Goal: Task Accomplishment & Management: Manage account settings

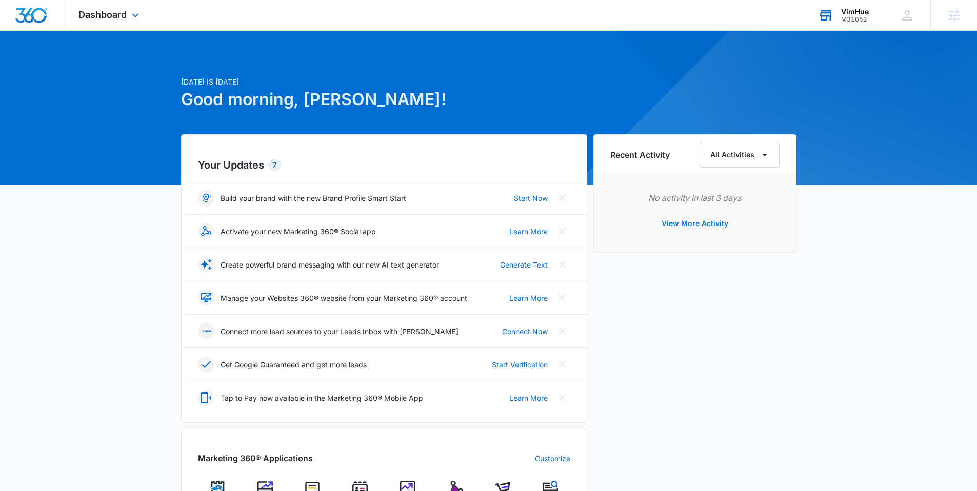
click at [854, 10] on div "VimHue" at bounding box center [855, 12] width 28 height 8
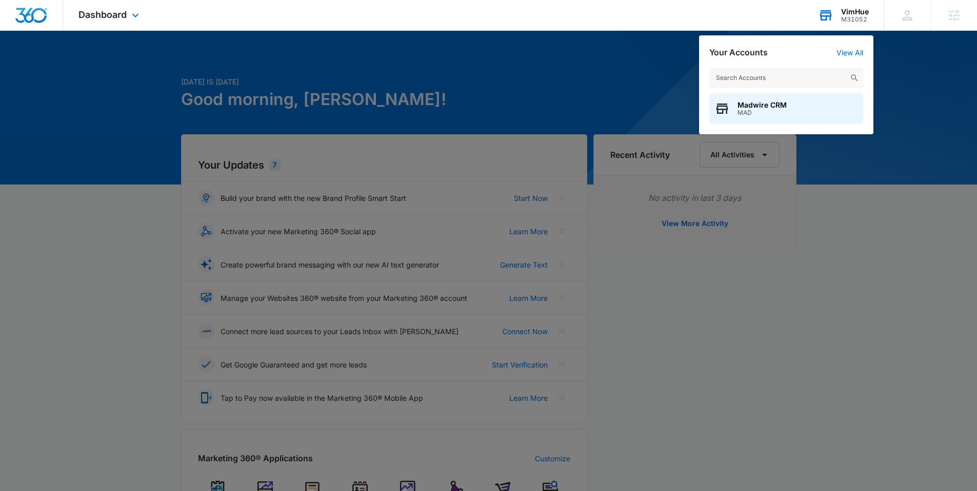
click at [748, 77] on input "text" at bounding box center [786, 78] width 154 height 21
type input "westminster wealth"
click at [746, 105] on span "Westminster Wealth Management" at bounding box center [796, 105] width 119 height 8
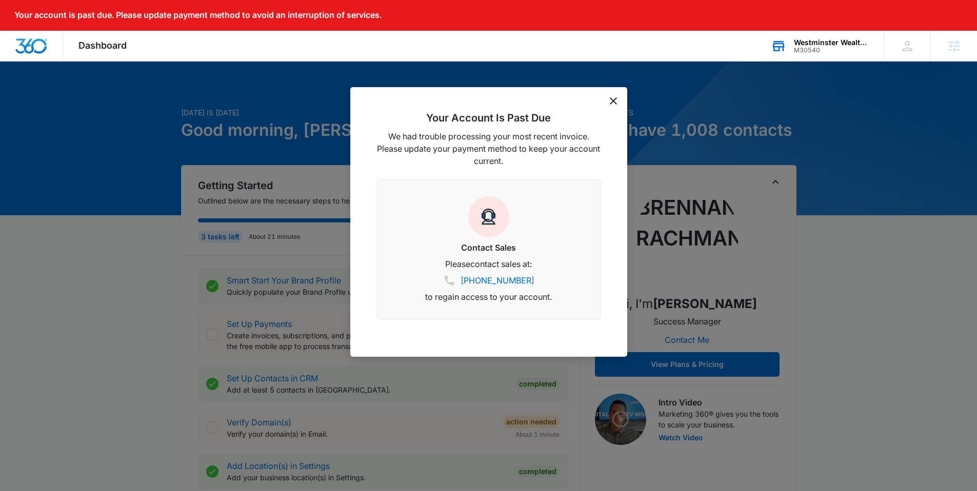
click at [611, 103] on icon "dismiss this dialog" at bounding box center [613, 100] width 7 height 7
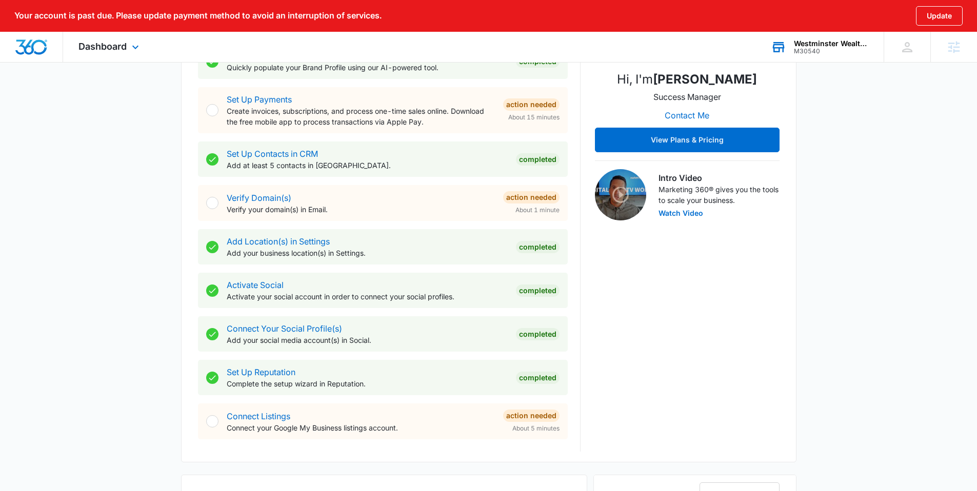
scroll to position [542, 0]
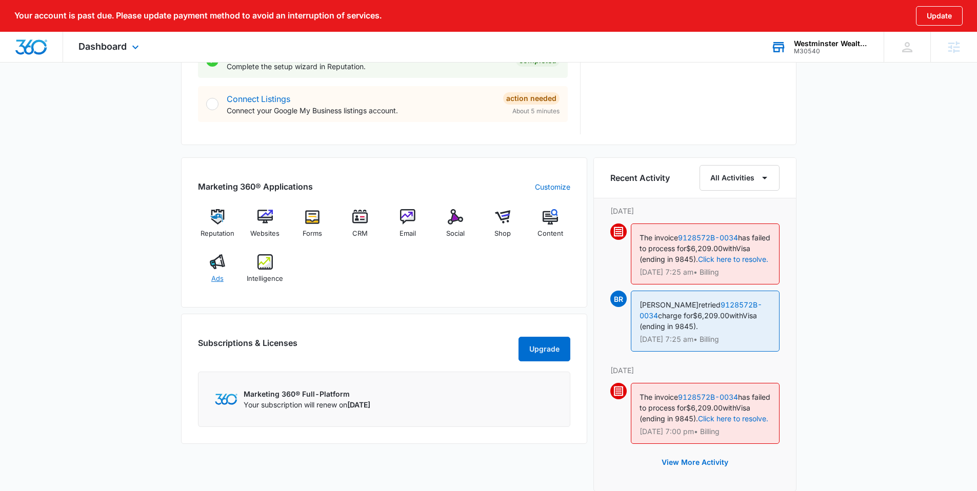
click at [217, 266] on img at bounding box center [217, 261] width 15 height 15
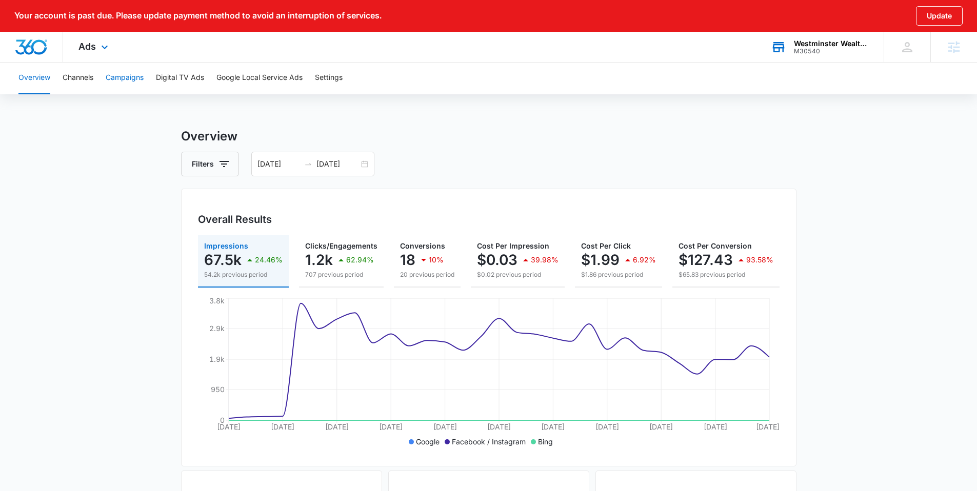
click at [125, 78] on button "Campaigns" at bounding box center [125, 78] width 38 height 33
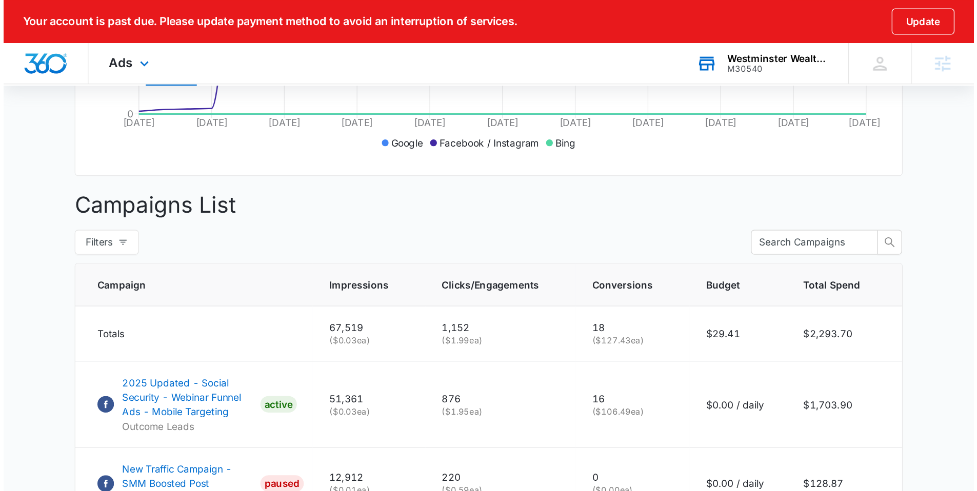
scroll to position [336, 0]
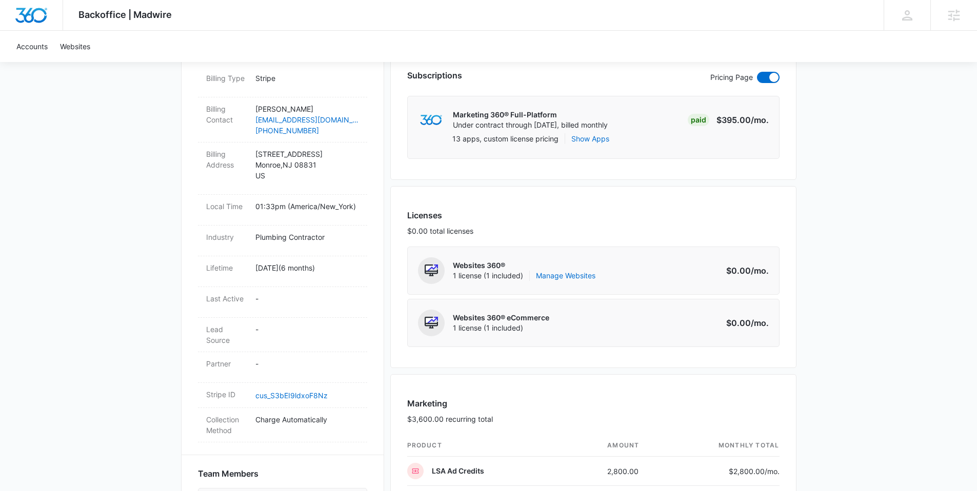
scroll to position [321, 0]
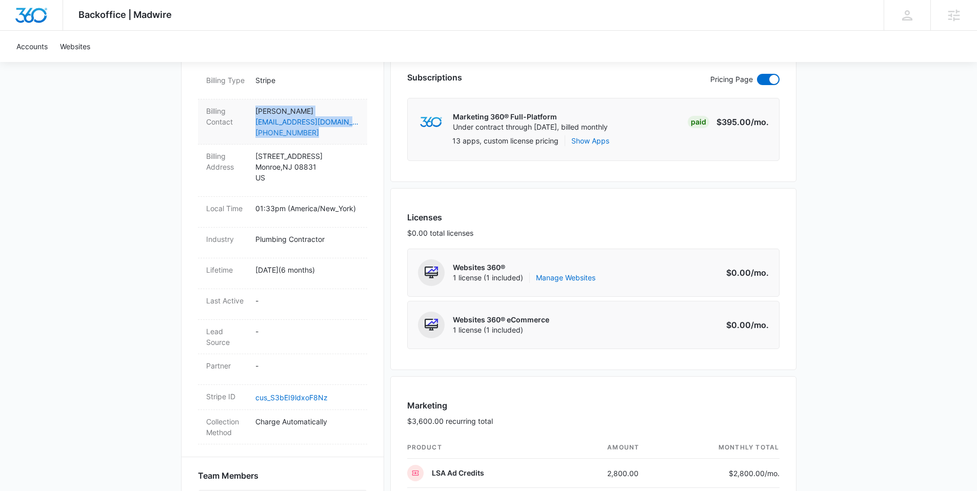
drag, startPoint x: 264, startPoint y: 109, endPoint x: 327, endPoint y: 134, distance: 67.6
click at [327, 134] on div "Billing Contact Allison Marrero aceofplumbingam@gmail.com (732) 675-4568" at bounding box center [282, 121] width 169 height 45
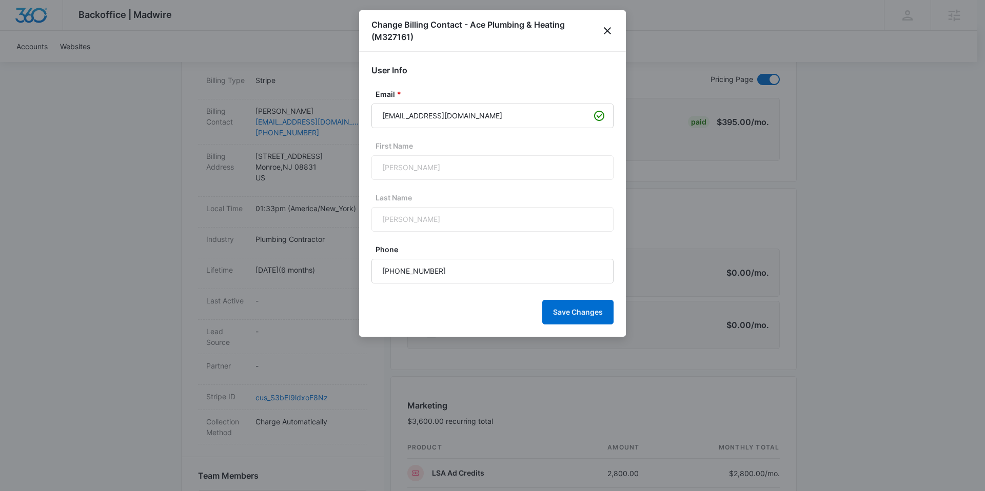
drag, startPoint x: 254, startPoint y: 110, endPoint x: 300, endPoint y: 124, distance: 48.0
click at [300, 124] on div at bounding box center [492, 245] width 985 height 491
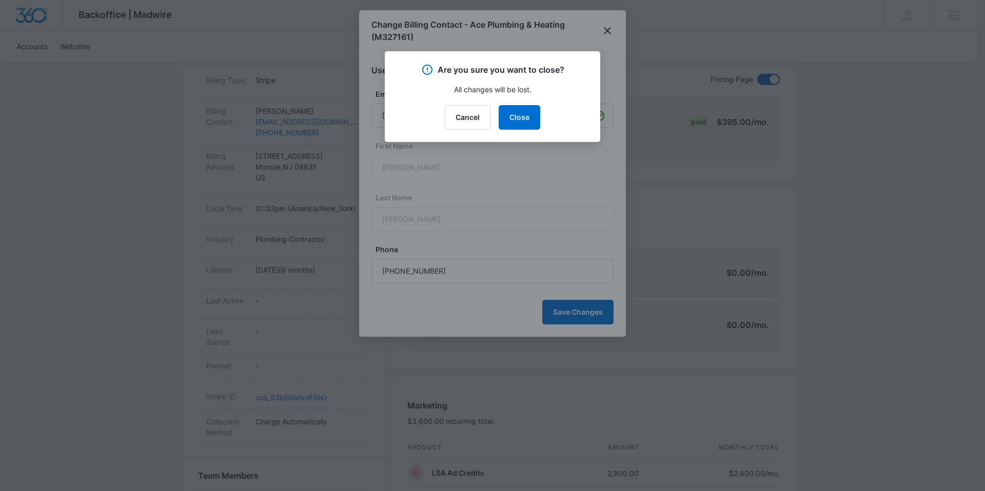
click at [622, 25] on div at bounding box center [492, 245] width 985 height 491
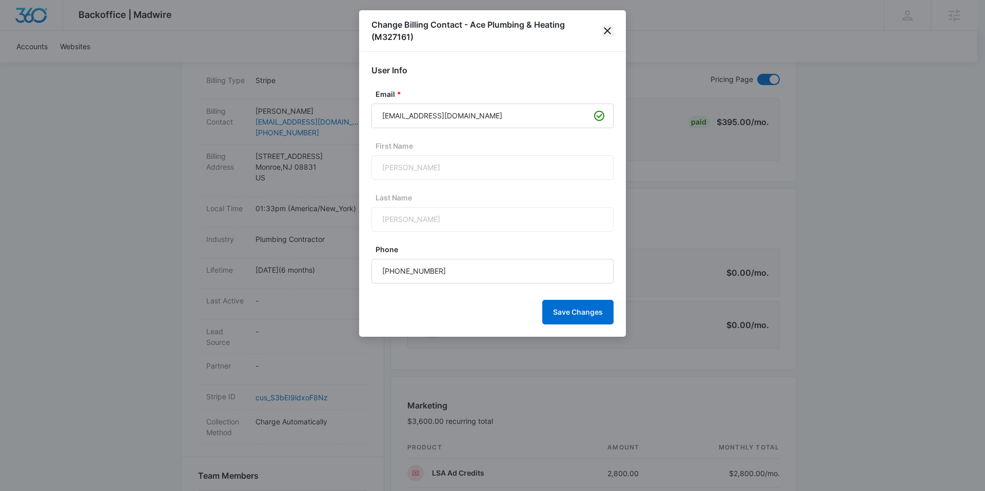
click at [611, 28] on icon "close" at bounding box center [607, 31] width 12 height 12
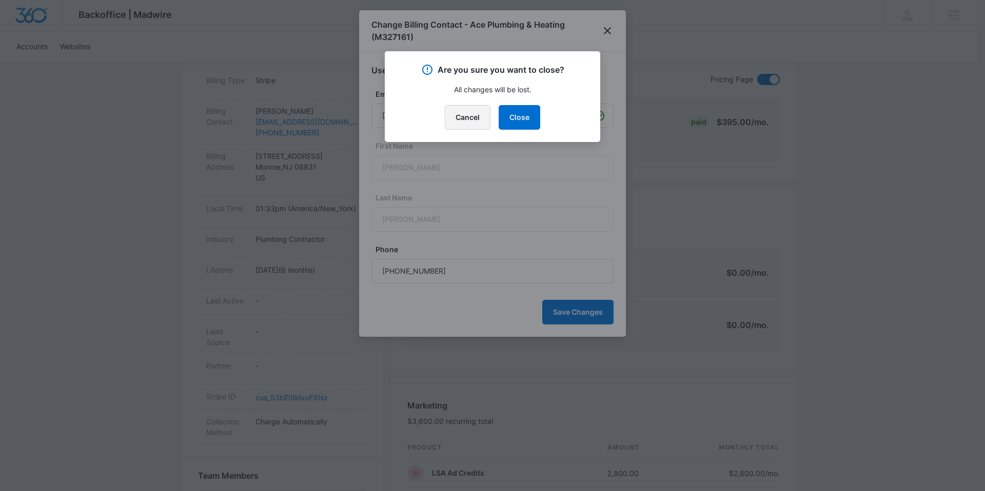
drag, startPoint x: 472, startPoint y: 120, endPoint x: 460, endPoint y: 116, distance: 12.8
click at [472, 119] on button "Cancel" at bounding box center [468, 117] width 46 height 25
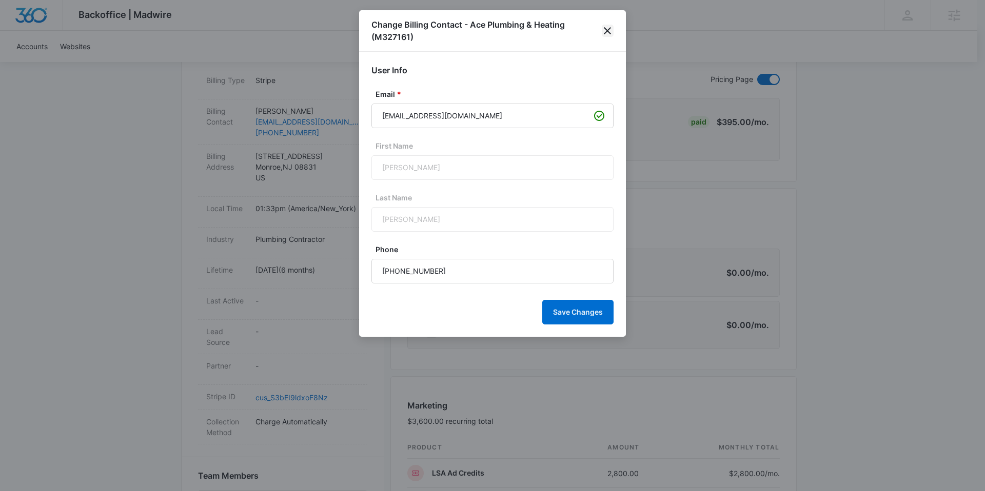
click at [610, 30] on icon "close" at bounding box center [607, 31] width 12 height 12
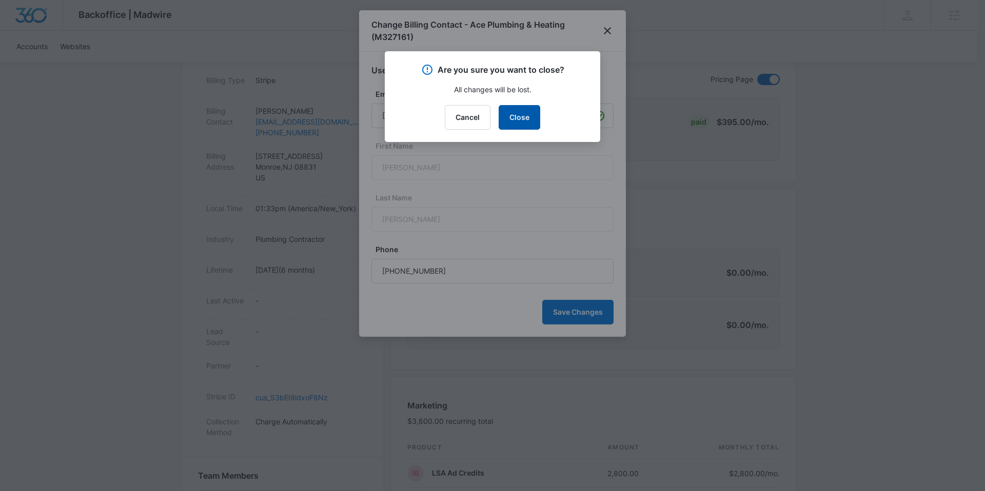
click at [523, 112] on button "Close" at bounding box center [519, 117] width 42 height 25
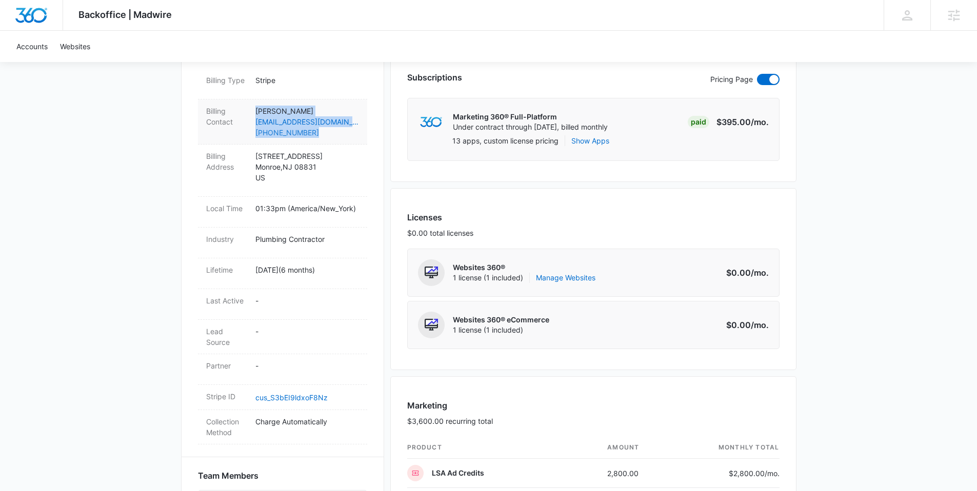
drag, startPoint x: 255, startPoint y: 110, endPoint x: 318, endPoint y: 132, distance: 66.3
click at [318, 132] on dd "Allison Marrero aceofplumbingam@gmail.com (732) 675-4568" at bounding box center [307, 122] width 104 height 32
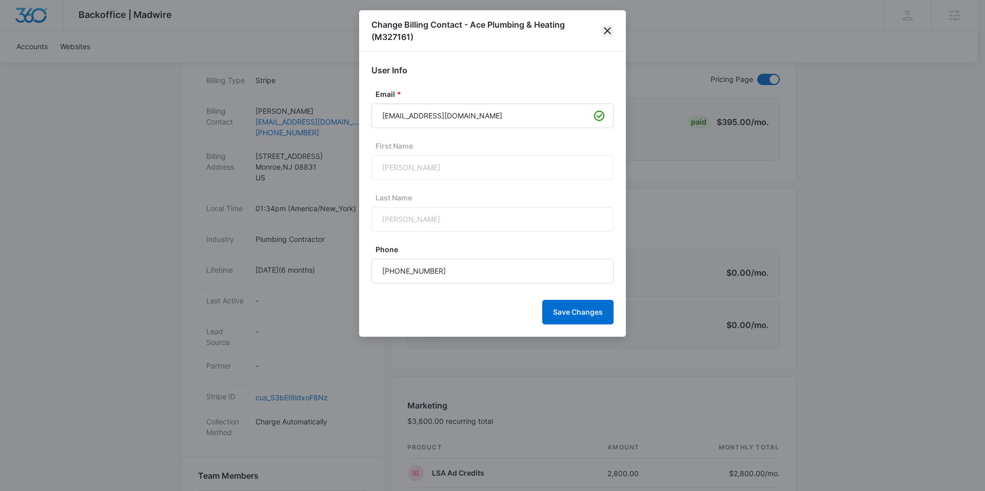
click at [607, 31] on icon "close" at bounding box center [607, 30] width 7 height 7
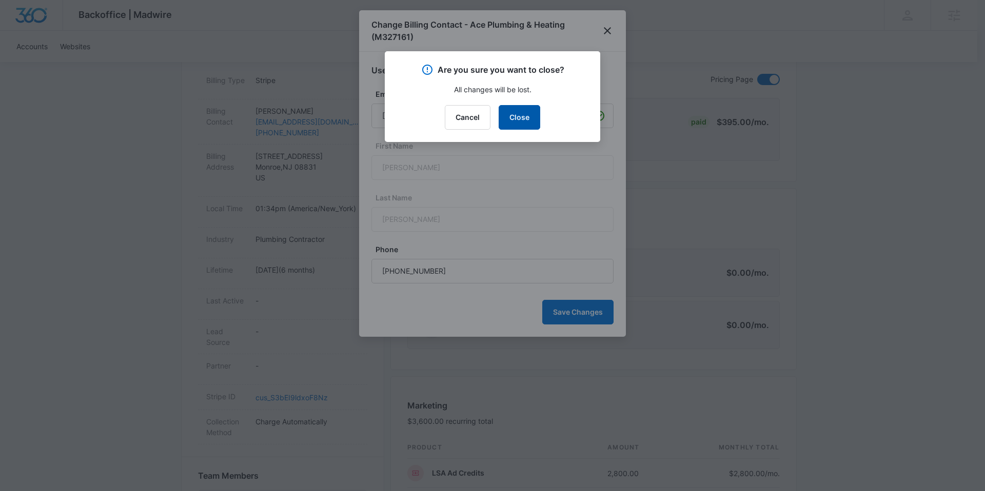
click at [525, 122] on button "Close" at bounding box center [519, 117] width 42 height 25
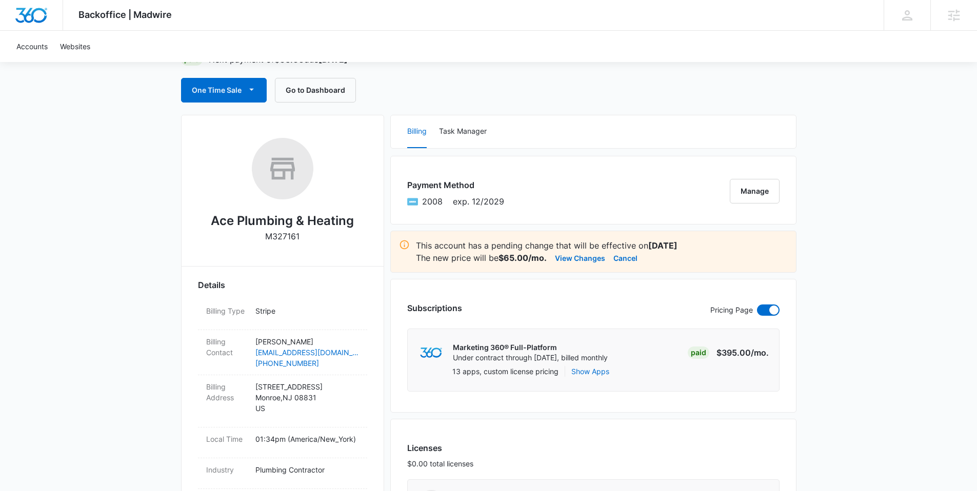
scroll to position [0, 0]
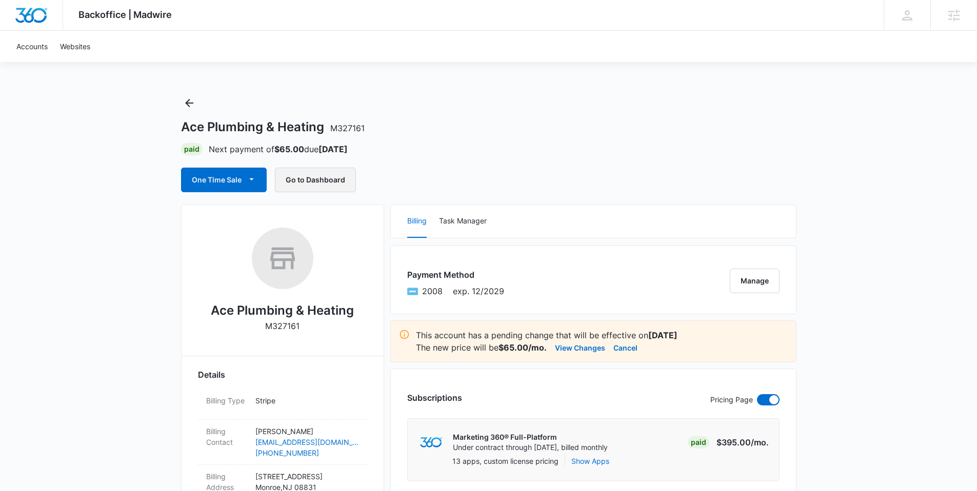
click at [314, 180] on button "Go to Dashboard" at bounding box center [315, 180] width 81 height 25
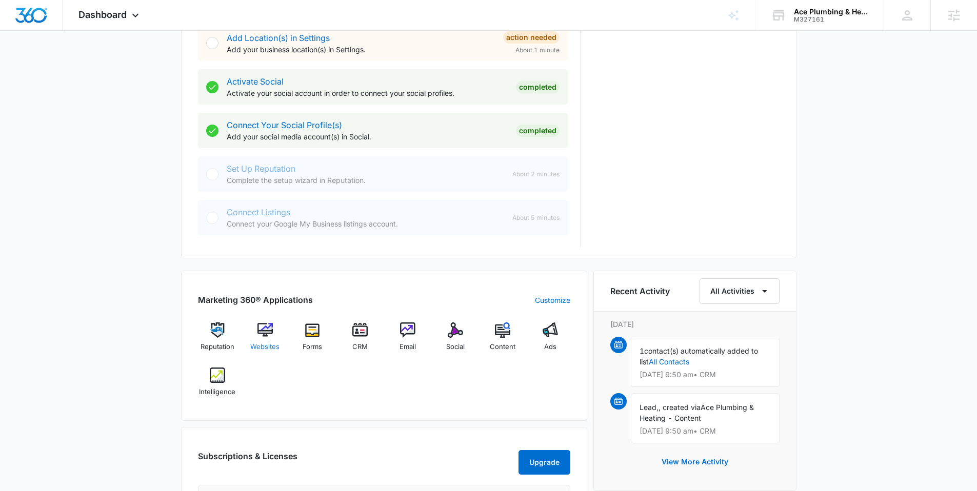
scroll to position [439, 0]
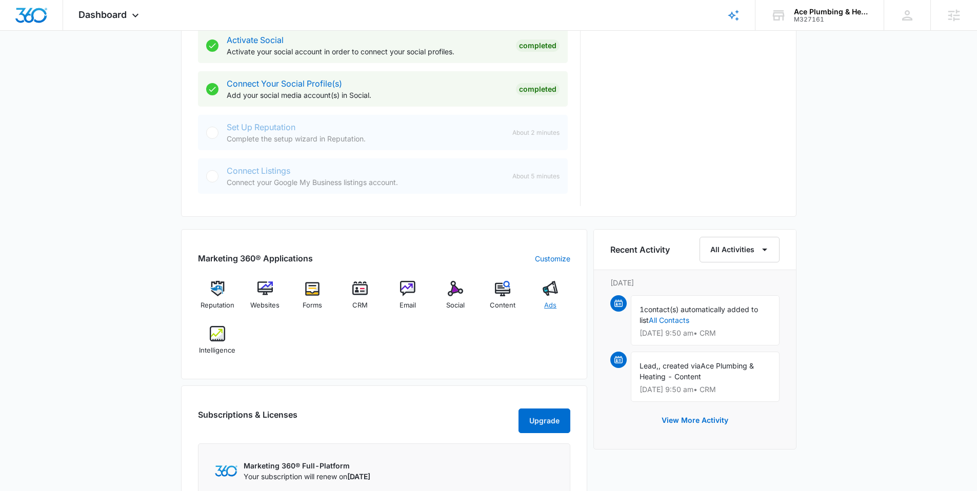
click at [550, 293] on img at bounding box center [550, 288] width 15 height 15
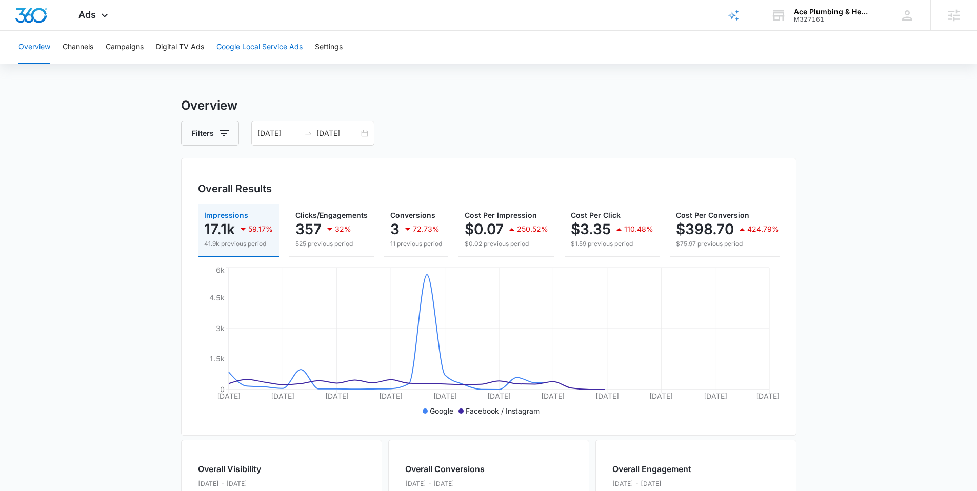
click at [261, 44] on button "Google Local Service Ads" at bounding box center [259, 47] width 86 height 33
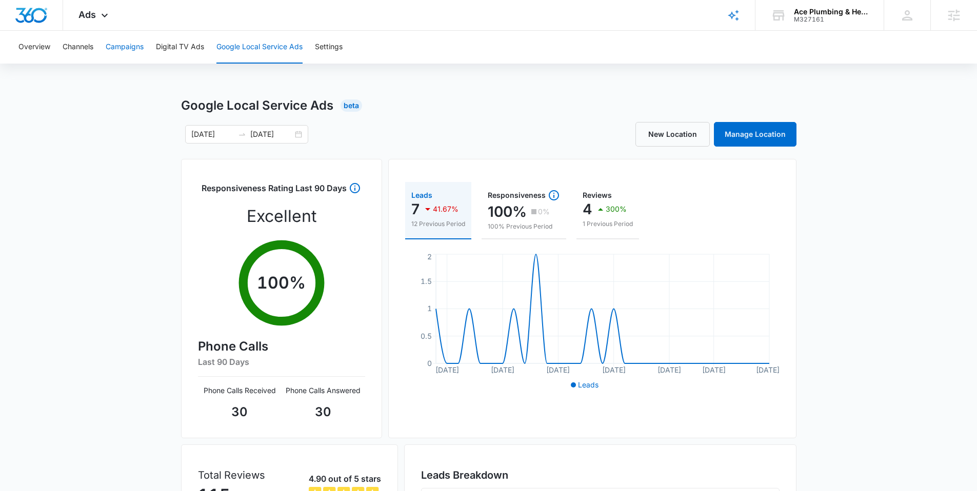
click at [123, 46] on button "Campaigns" at bounding box center [125, 47] width 38 height 33
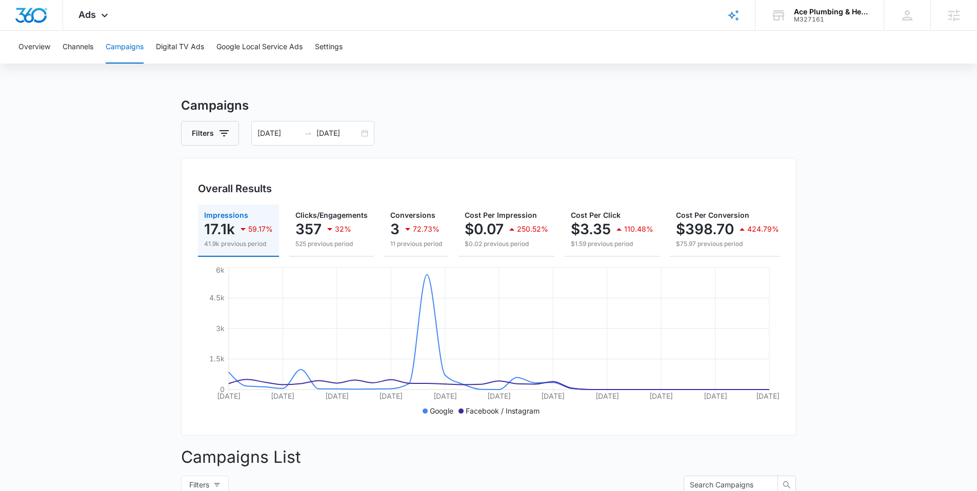
drag, startPoint x: 127, startPoint y: 198, endPoint x: 262, endPoint y: 118, distance: 156.1
click at [127, 197] on main "Campaigns Filters 09/13/2025 10/13/2025 Overall Results Impressions 17.1k 59.17…" at bounding box center [488, 488] width 977 height 784
